Goal: Information Seeking & Learning: Learn about a topic

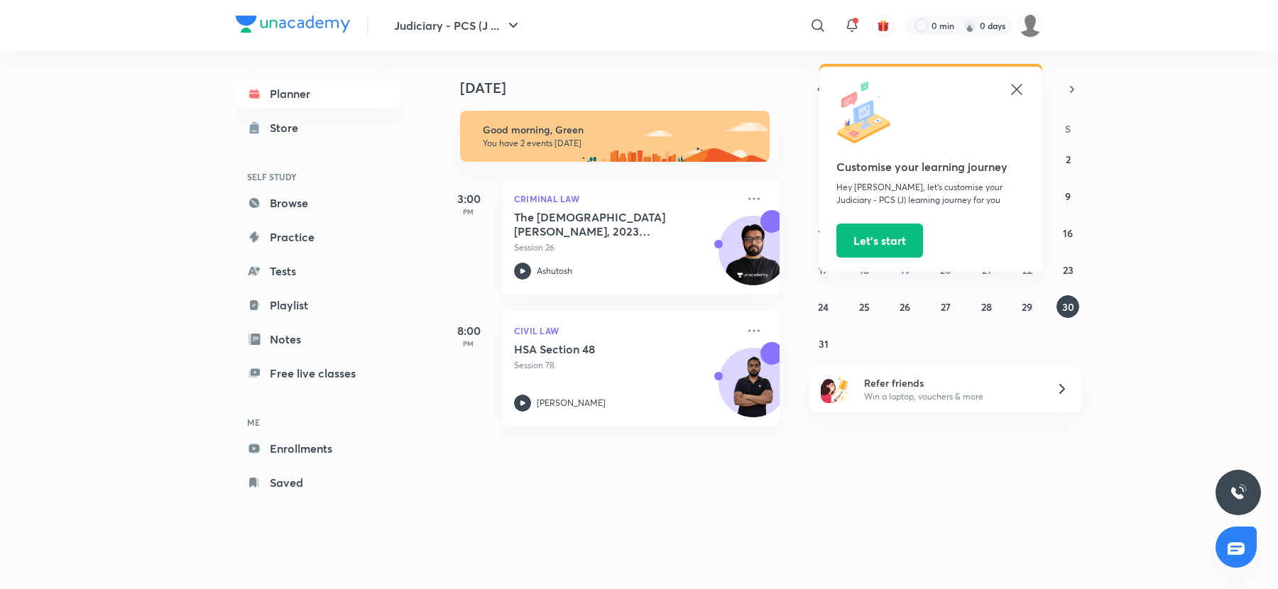
click at [800, 28] on div "​" at bounding box center [701, 26] width 261 height 34
click at [814, 23] on icon at bounding box center [818, 25] width 17 height 17
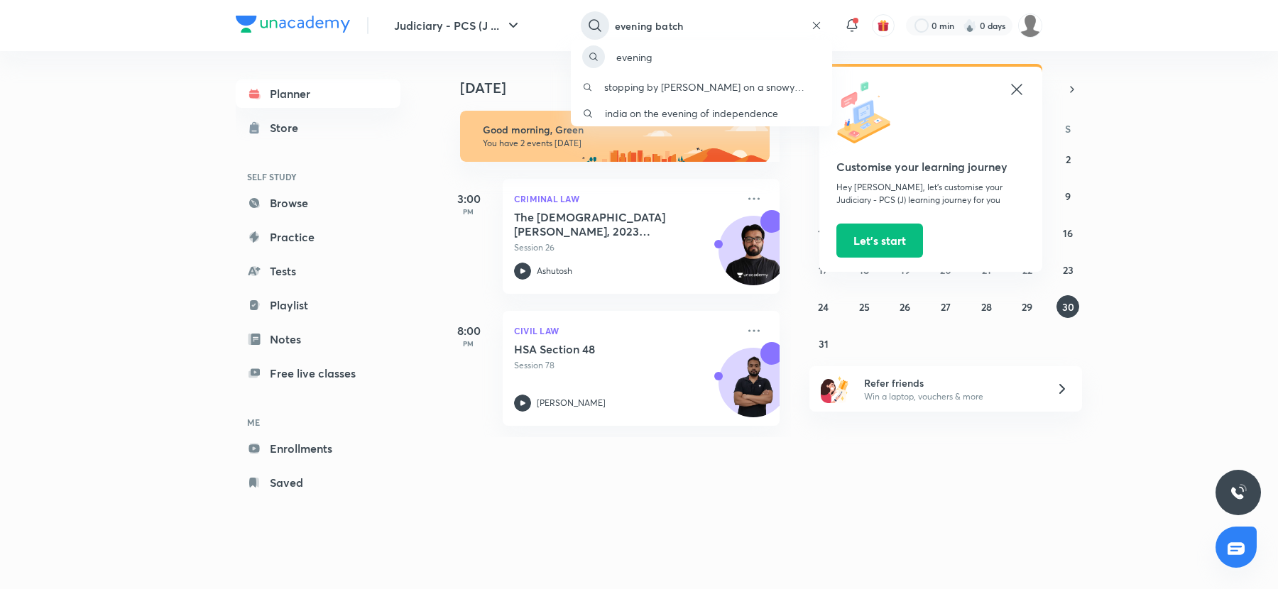
type input "evening batch"
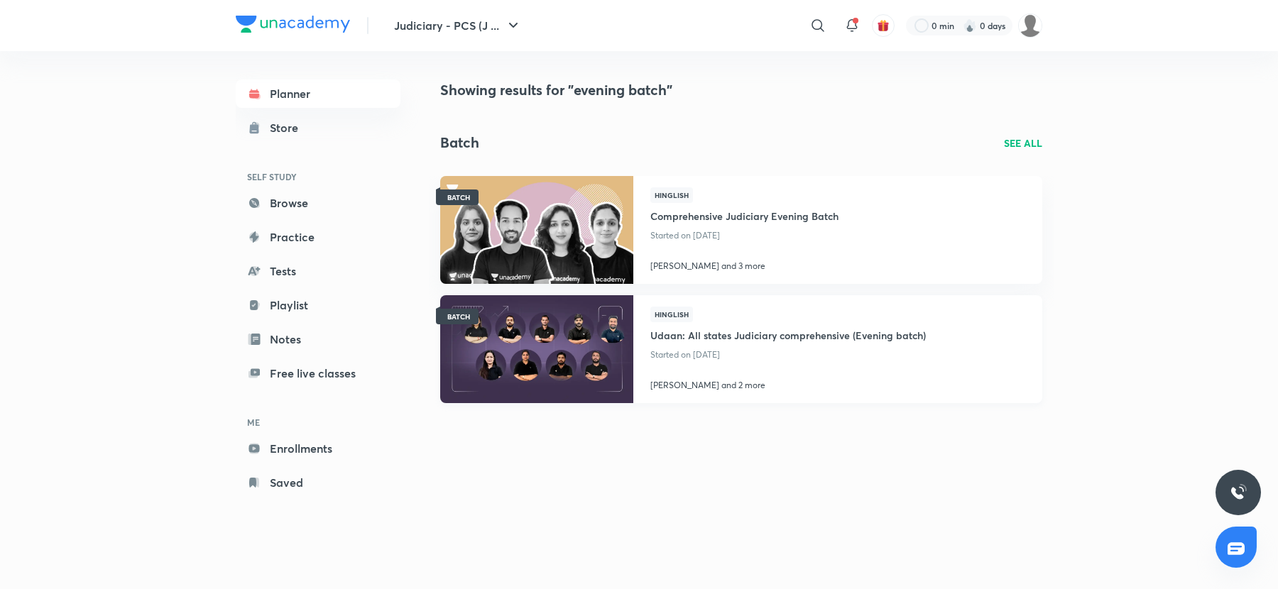
click at [771, 313] on div "Hinglish Udaan: All states Judiciary comprehensive (Evening batch) Started on […" at bounding box center [789, 336] width 276 height 58
click at [768, 328] on h4 "Udaan: All states Judiciary comprehensive (Evening batch)" at bounding box center [789, 333] width 276 height 23
